Goal: Ask a question

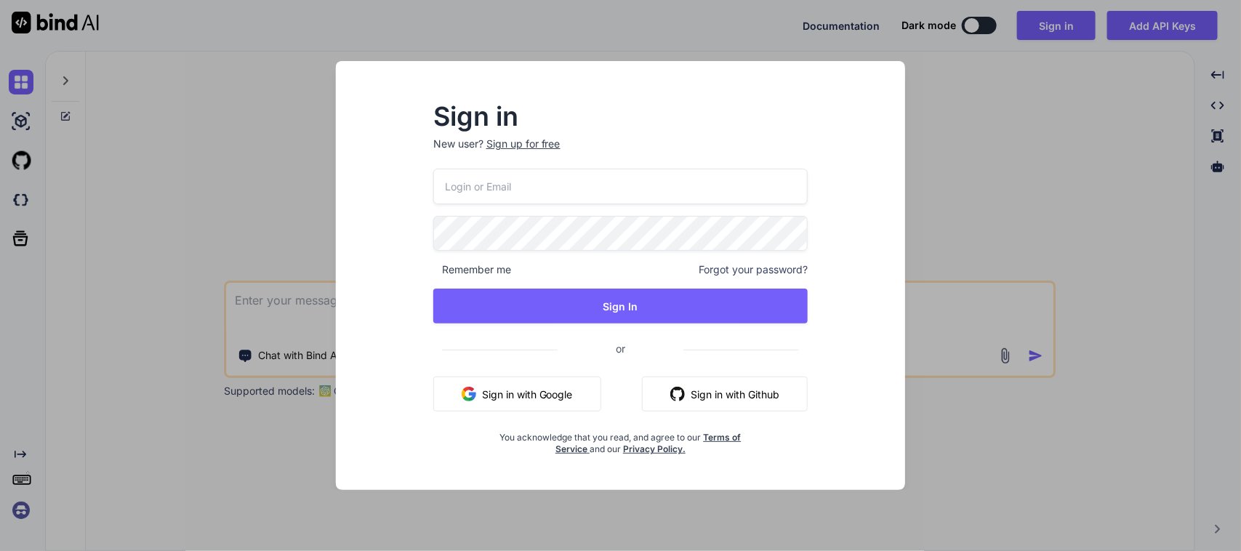
click at [585, 374] on div "Remember me Forgot your password? Sign In or Sign in with Google Sign in with G…" at bounding box center [620, 312] width 375 height 287
click at [554, 393] on button "Sign in with Google" at bounding box center [517, 393] width 168 height 35
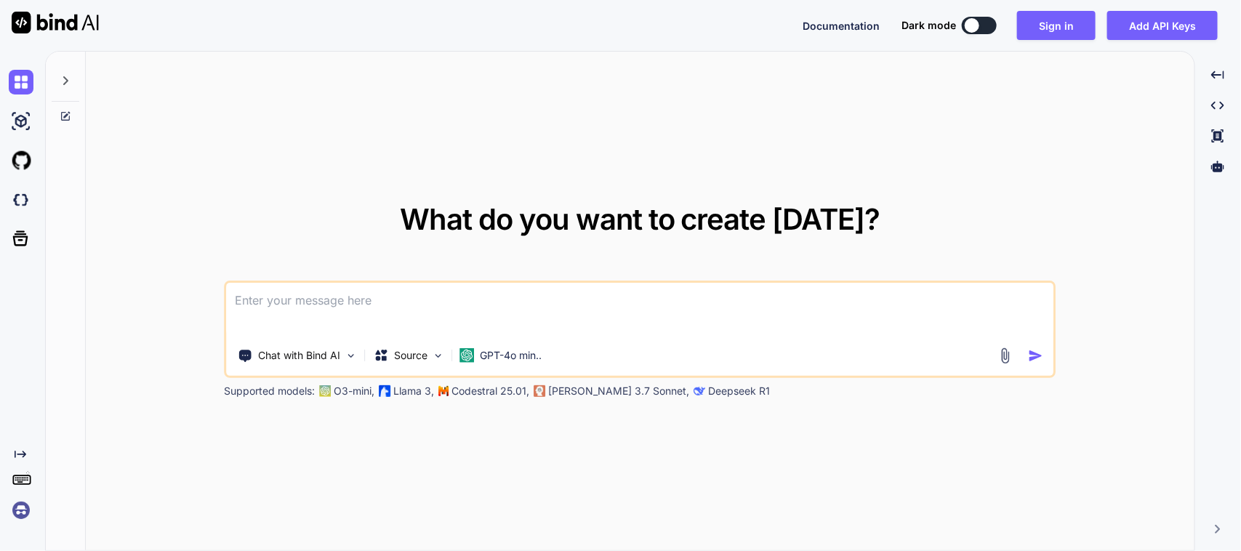
click at [420, 299] on div "What do you want to create [DATE]? Chat with Bind AI Source GPT-4o min.. Suppor…" at bounding box center [642, 301] width 1195 height 500
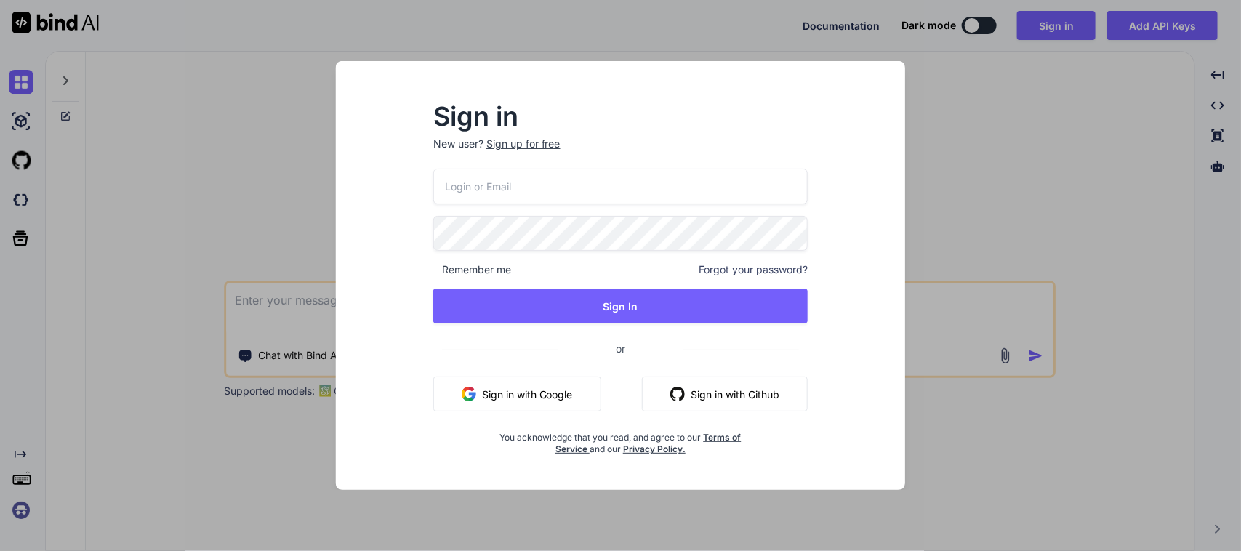
click at [523, 384] on button "Sign in with Google" at bounding box center [517, 393] width 168 height 35
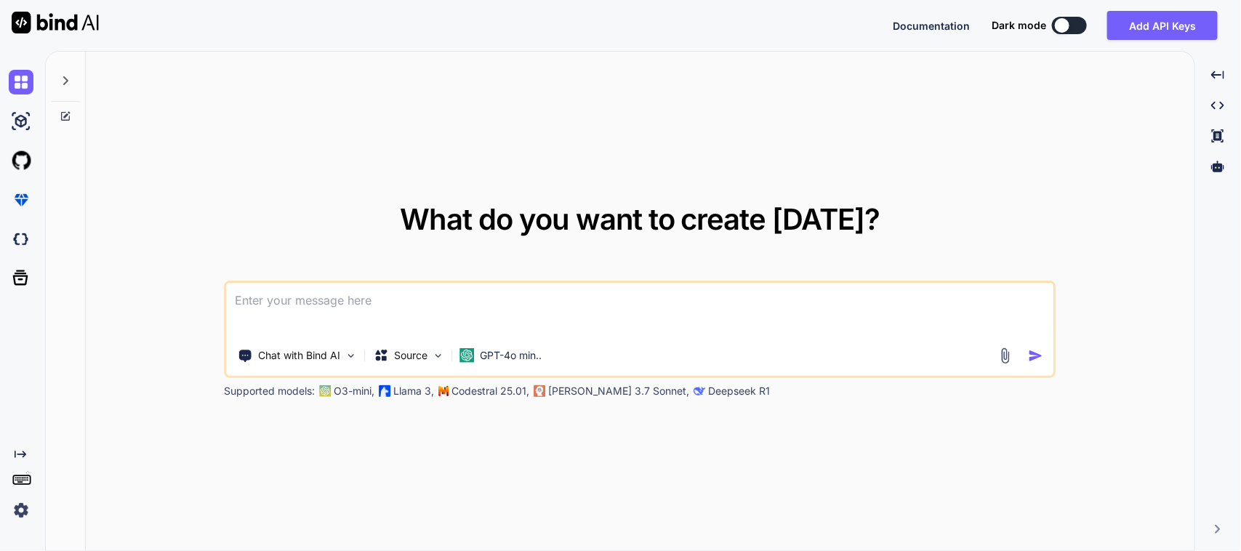
click at [289, 284] on textarea at bounding box center [640, 310] width 826 height 54
paste textarea "Warning: Flutter support for your project's Kotlin version (1.8.0) will soon be…"
type textarea "When I run my flutter project I found some error ... Here is the error please r…"
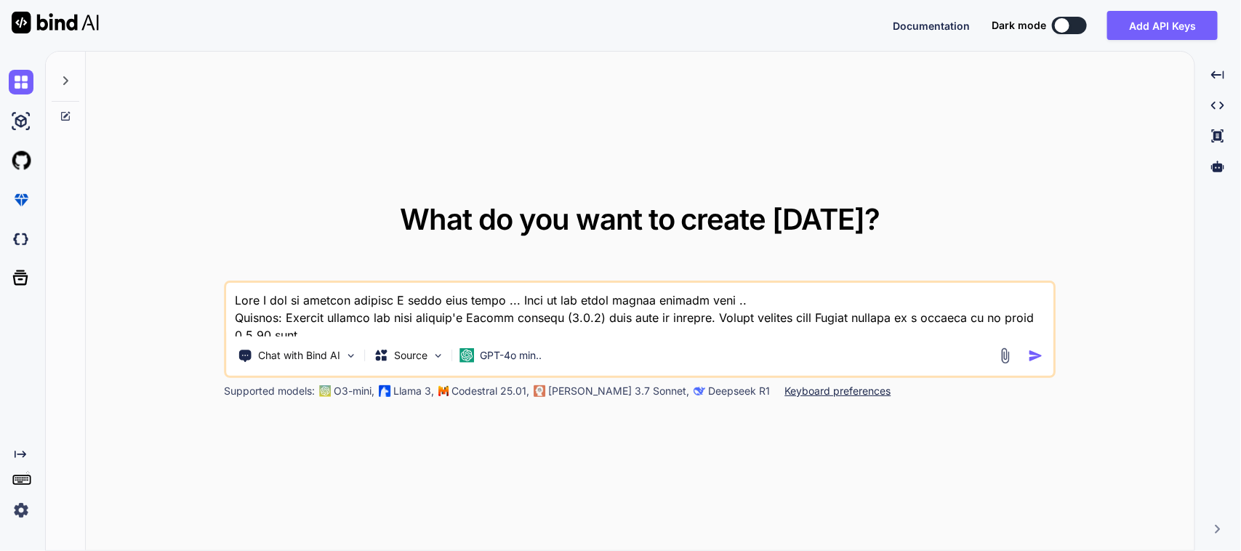
scroll to position [368, 0]
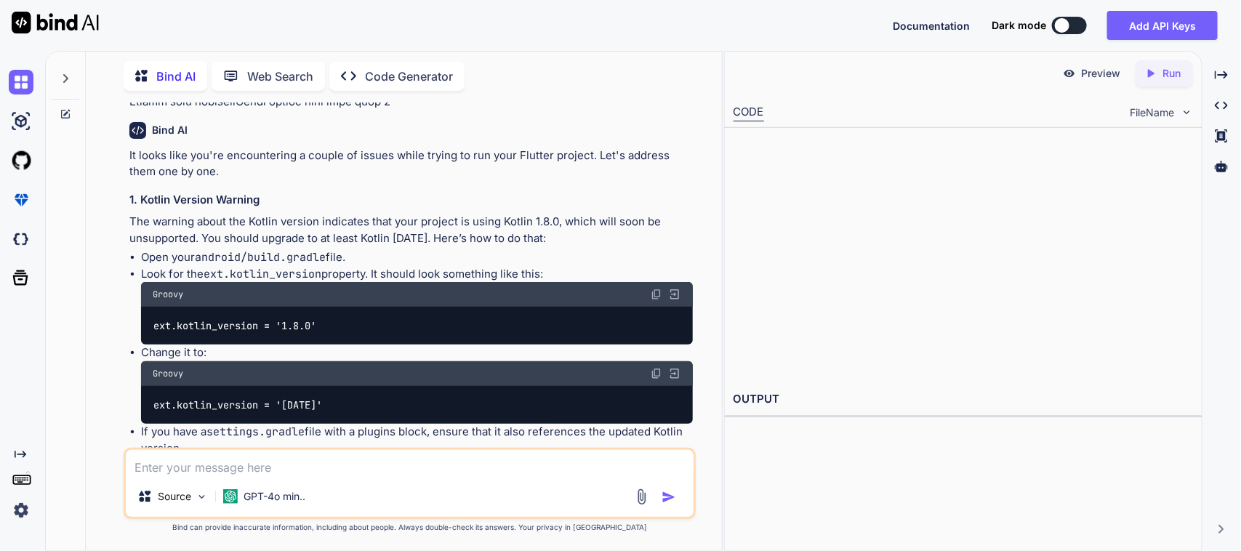
scroll to position [321, 0]
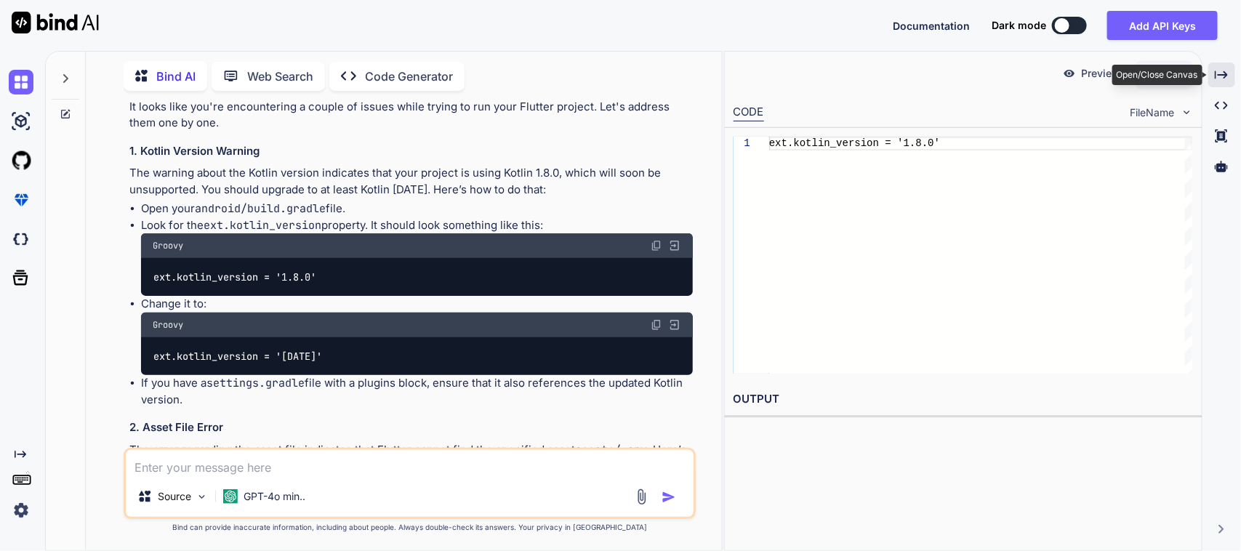
click at [1209, 67] on div "Created with Pixso." at bounding box center [1221, 74] width 27 height 25
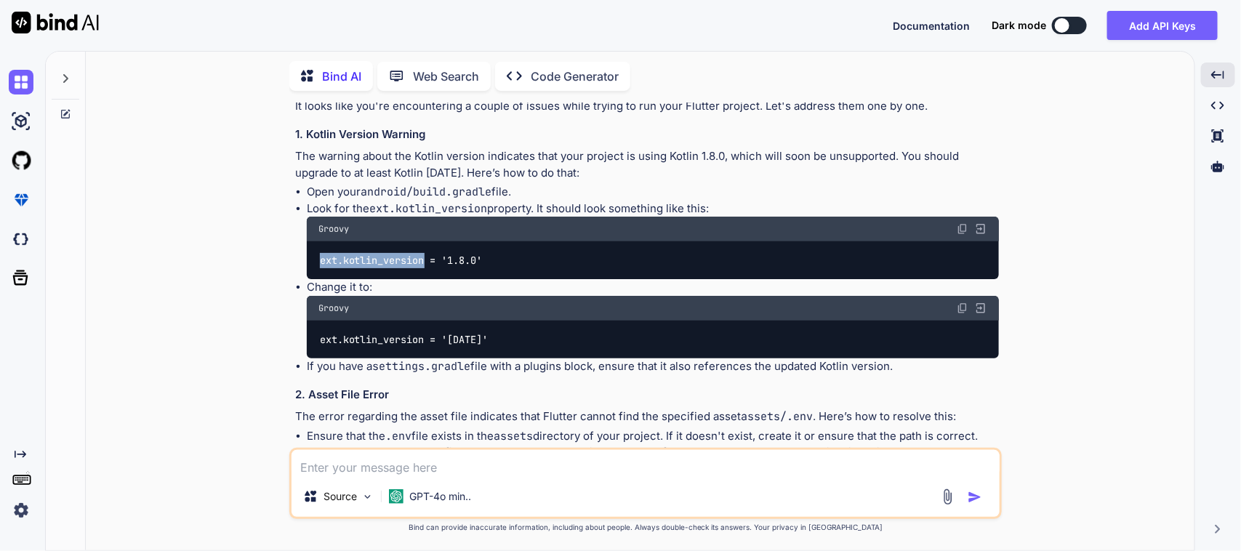
drag, startPoint x: 316, startPoint y: 259, endPoint x: 425, endPoint y: 266, distance: 109.2
click at [425, 266] on div "ext.kotlin_version = '1.8.0'" at bounding box center [653, 260] width 692 height 38
copy code "ext.kotlin_version"
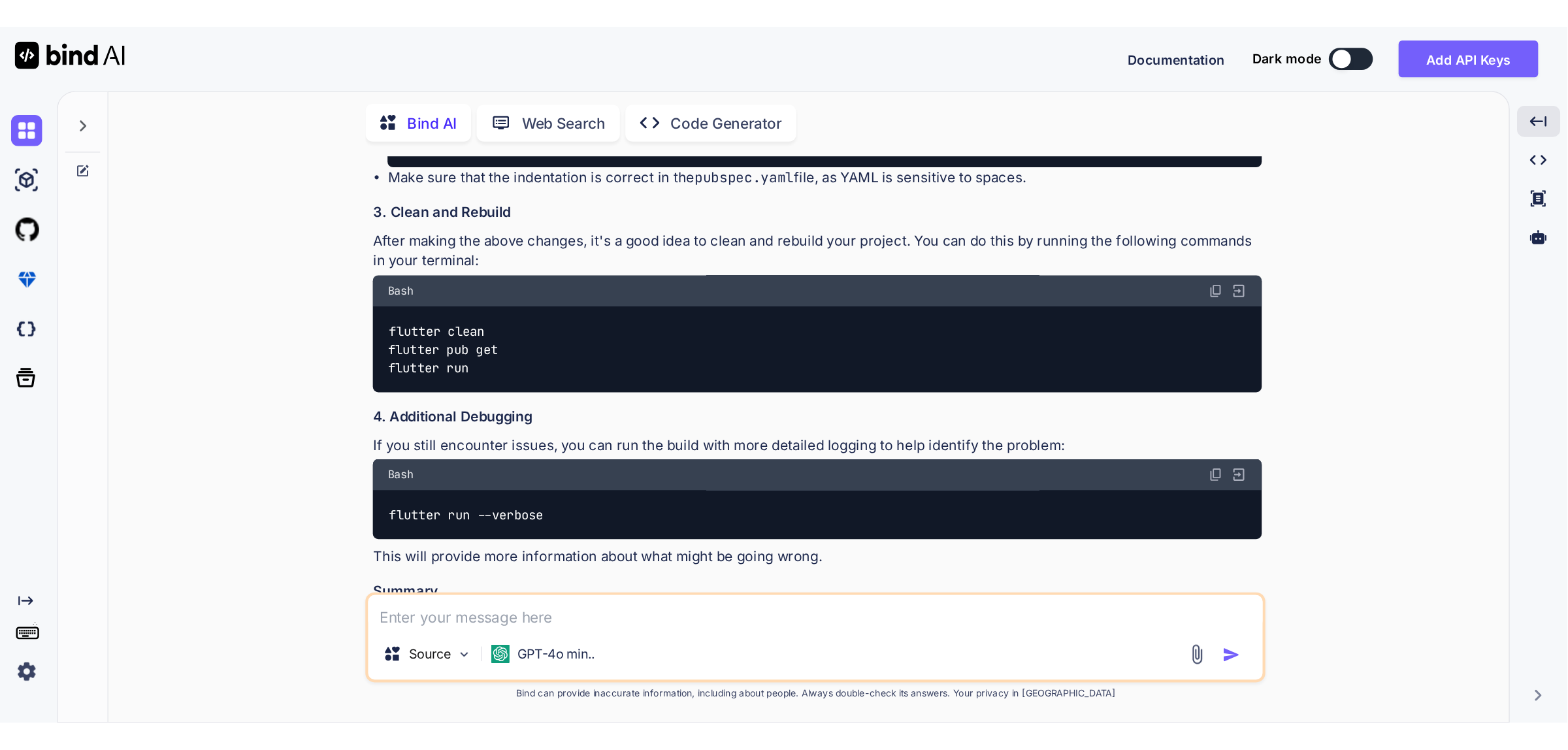
scroll to position [490, 0]
